Goal: Find specific page/section: Find specific page/section

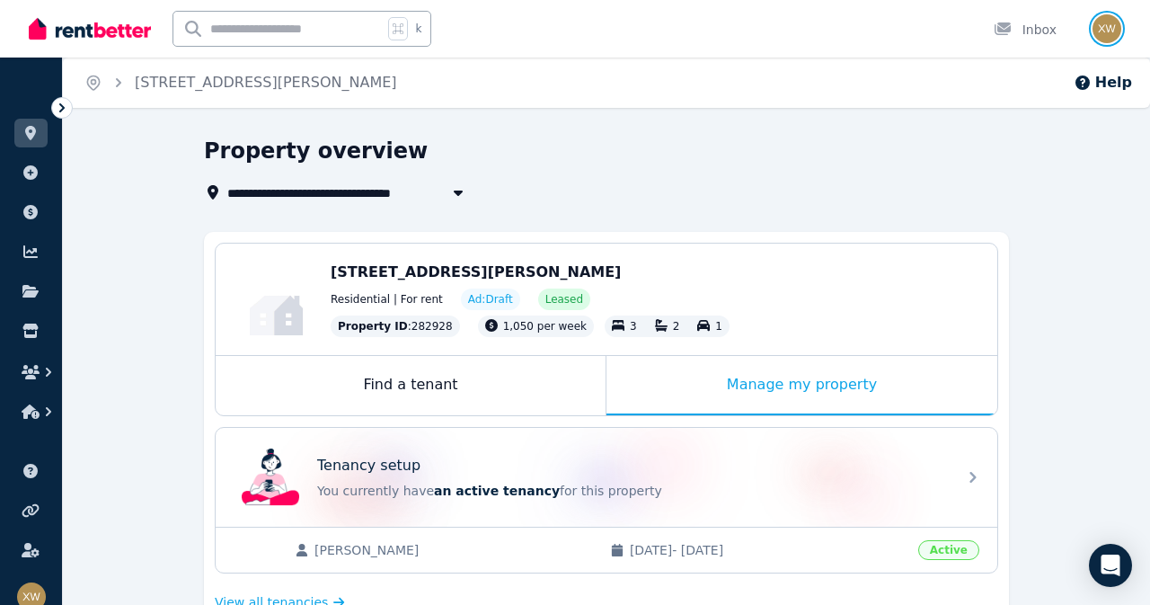
click at [1109, 33] on img "button" at bounding box center [1107, 28] width 29 height 29
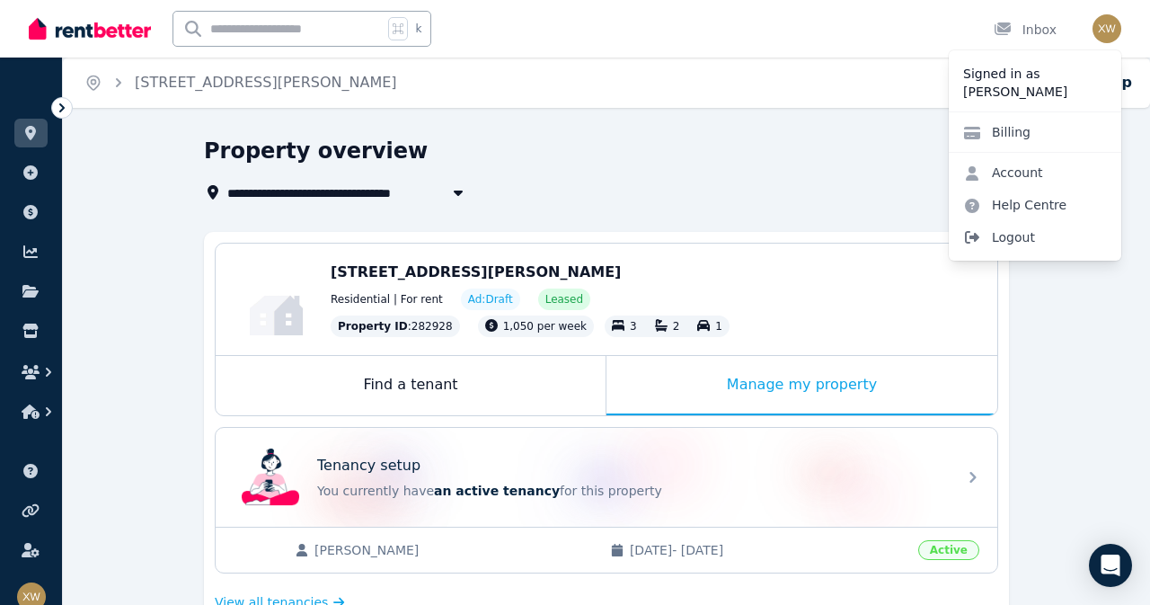
click at [1030, 235] on span "Logout" at bounding box center [1035, 237] width 173 height 32
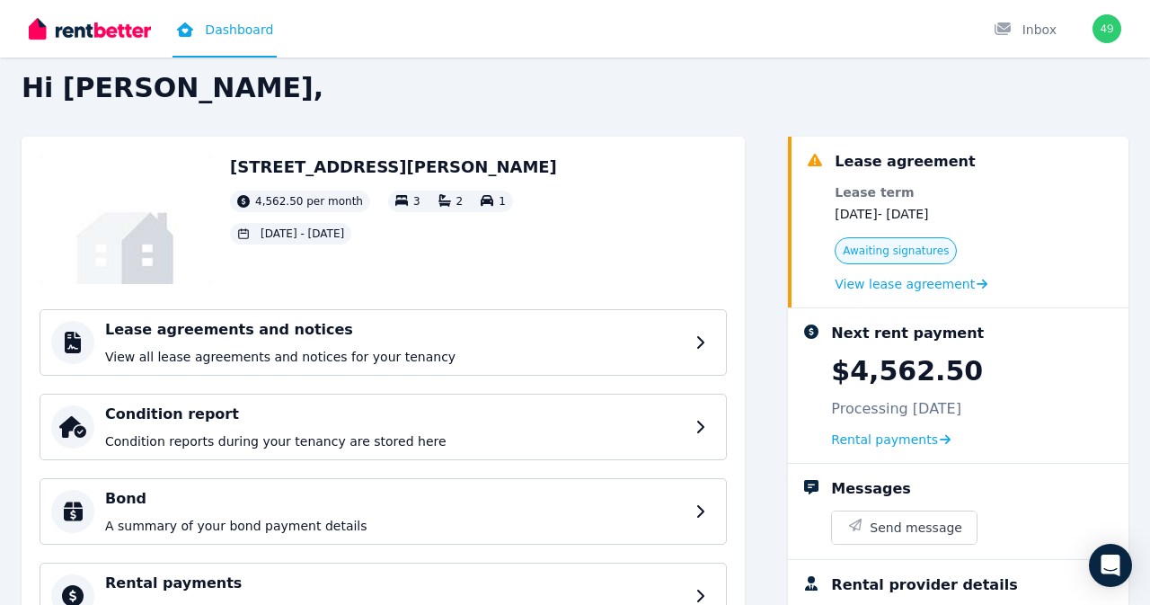
scroll to position [21, 0]
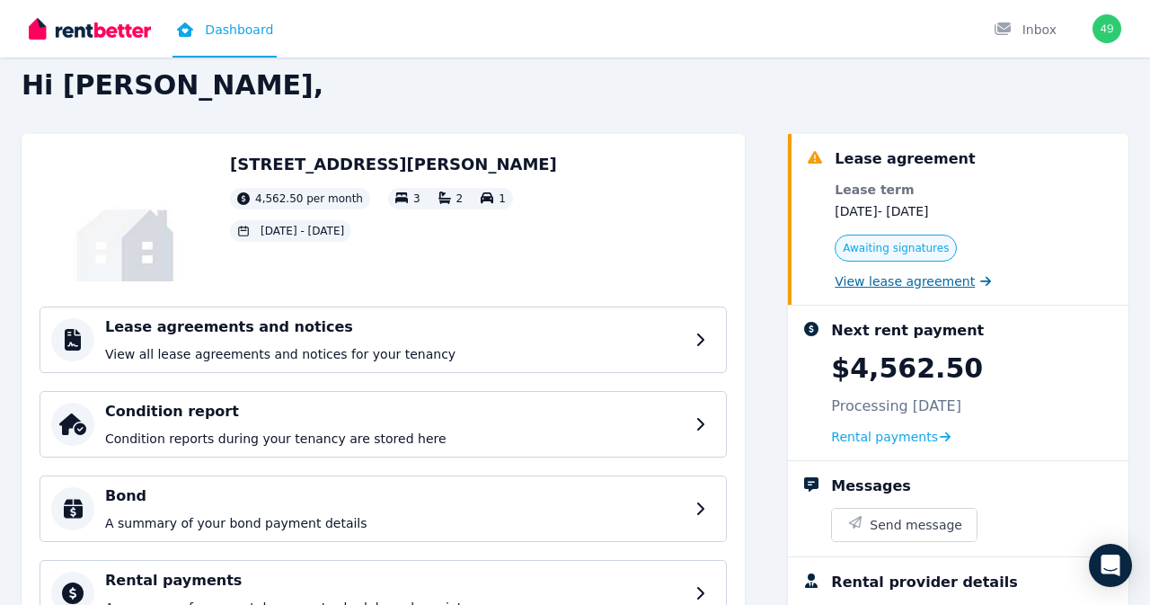
click at [893, 285] on span "View lease agreement" at bounding box center [905, 281] width 140 height 18
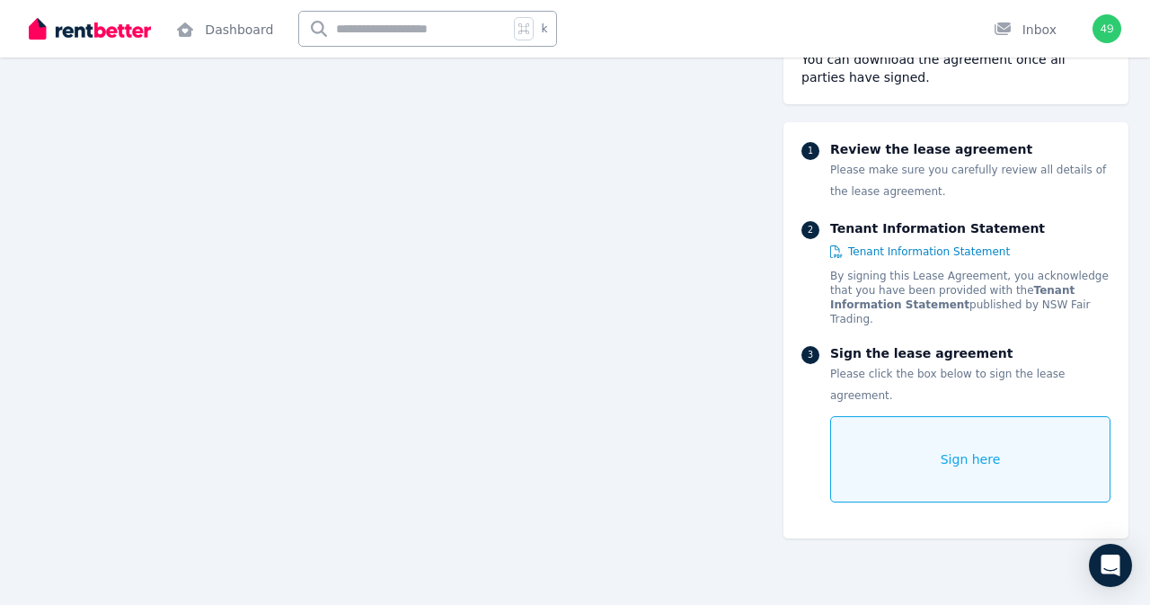
scroll to position [12462, 0]
click at [1107, 21] on img "button" at bounding box center [1107, 28] width 29 height 29
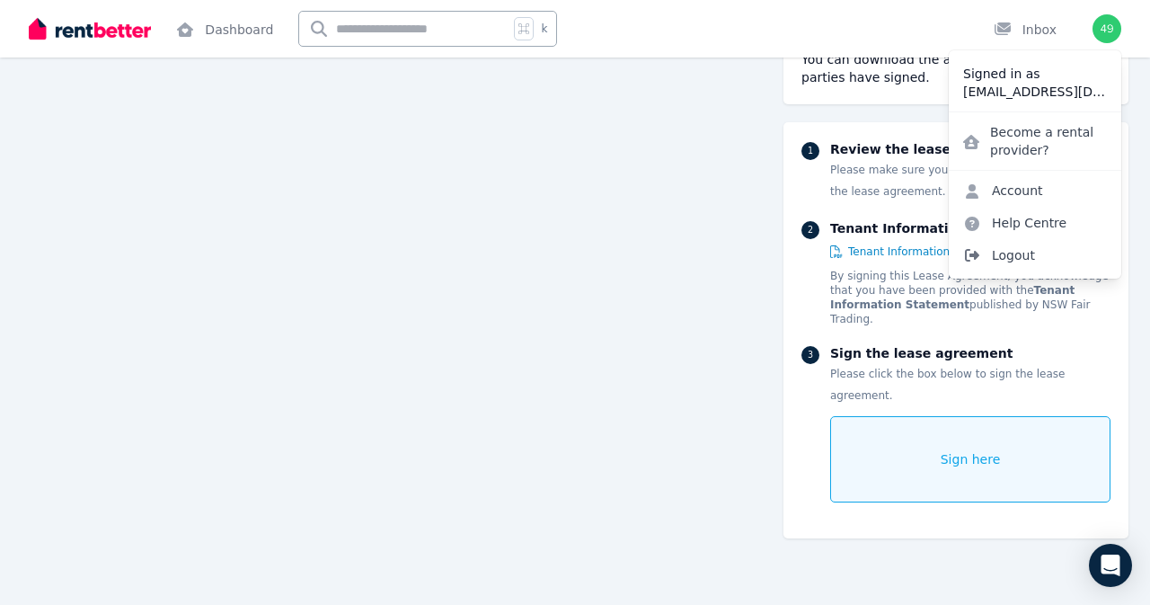
click at [1005, 250] on span "Logout" at bounding box center [1035, 255] width 173 height 32
